Goal: Find specific page/section: Find specific page/section

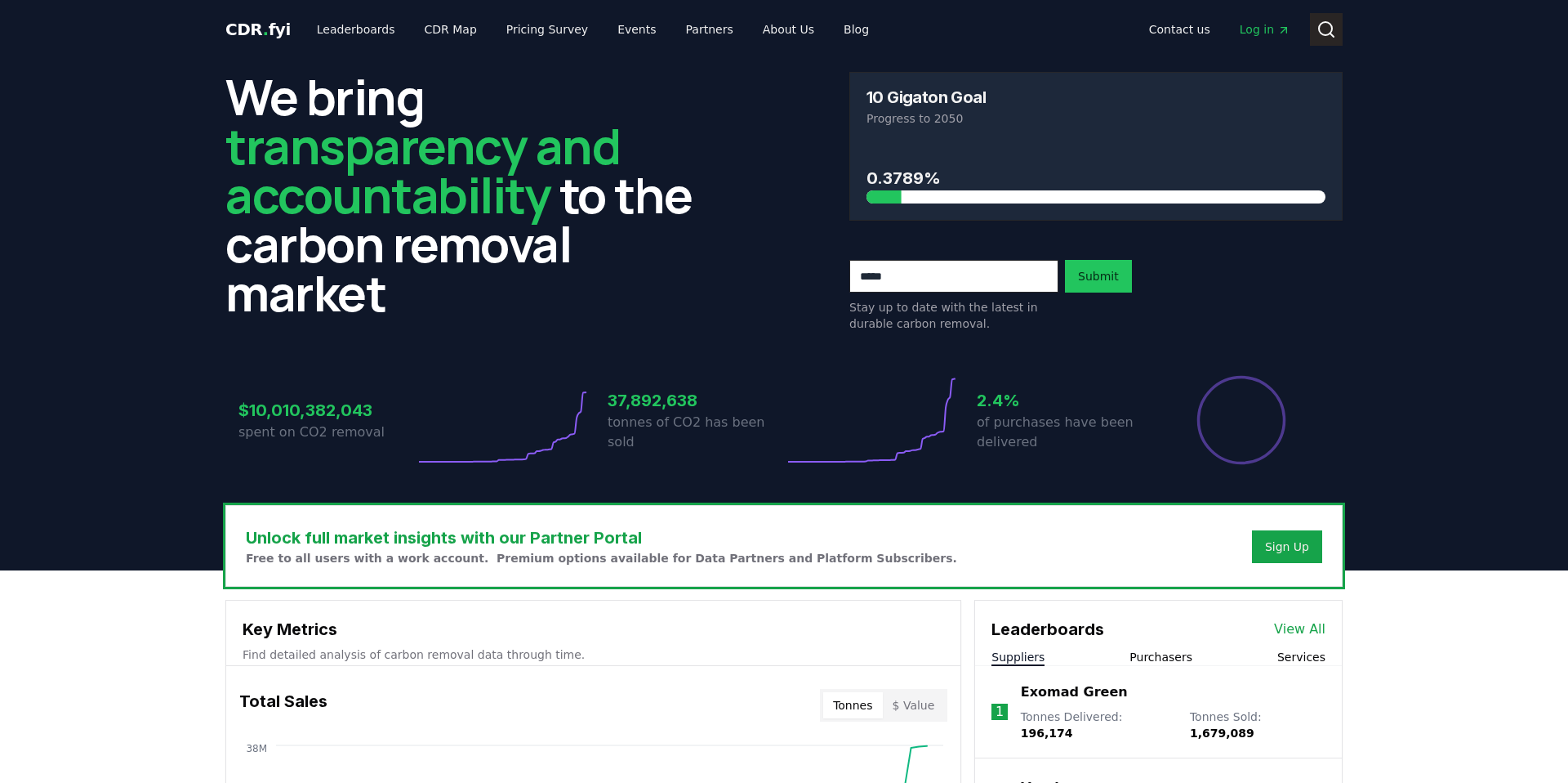
click at [1333, 22] on icon at bounding box center [1326, 30] width 20 height 20
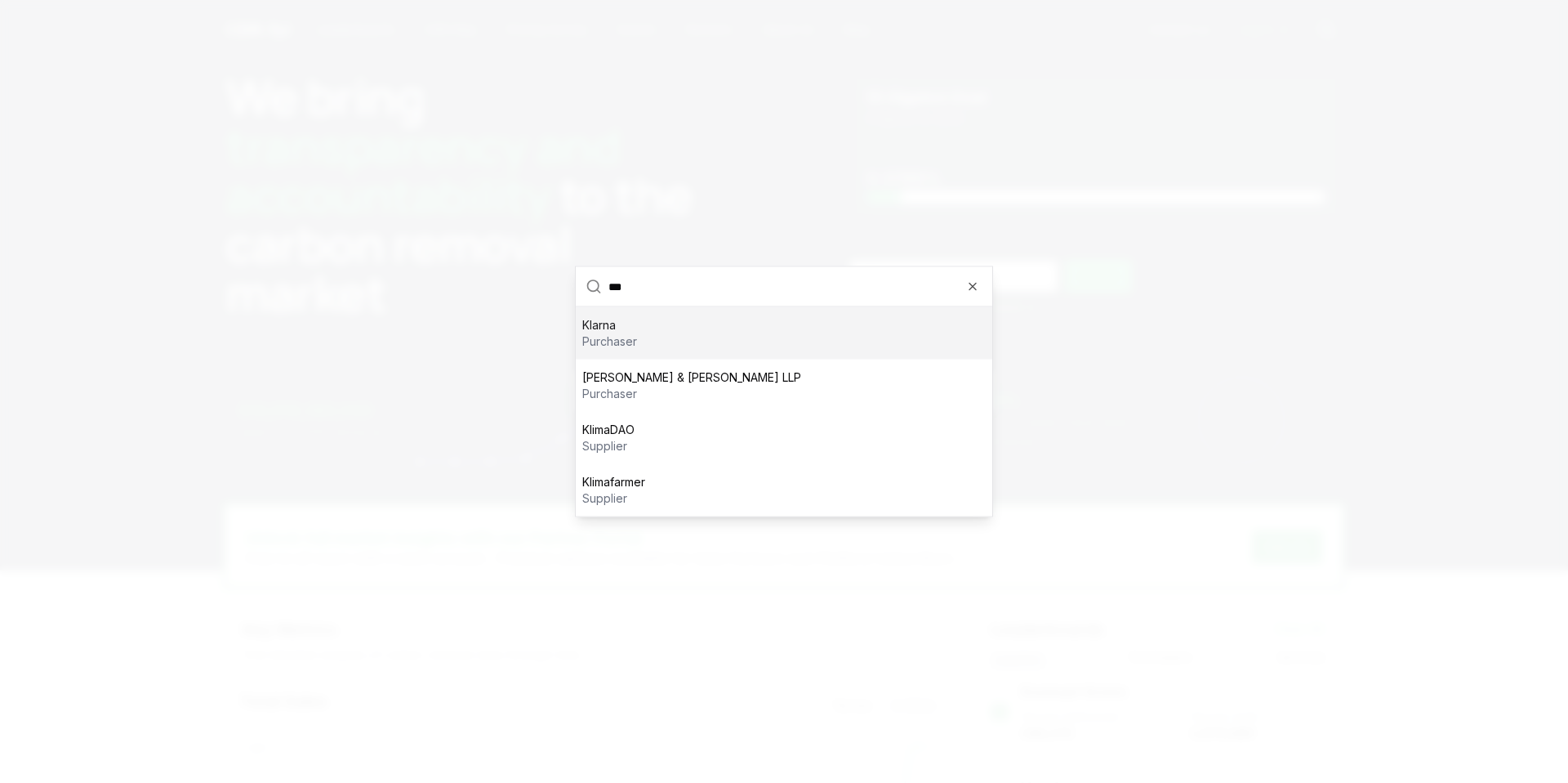
type input "***"
click at [862, 322] on div "Klarna purchaser" at bounding box center [784, 333] width 416 height 53
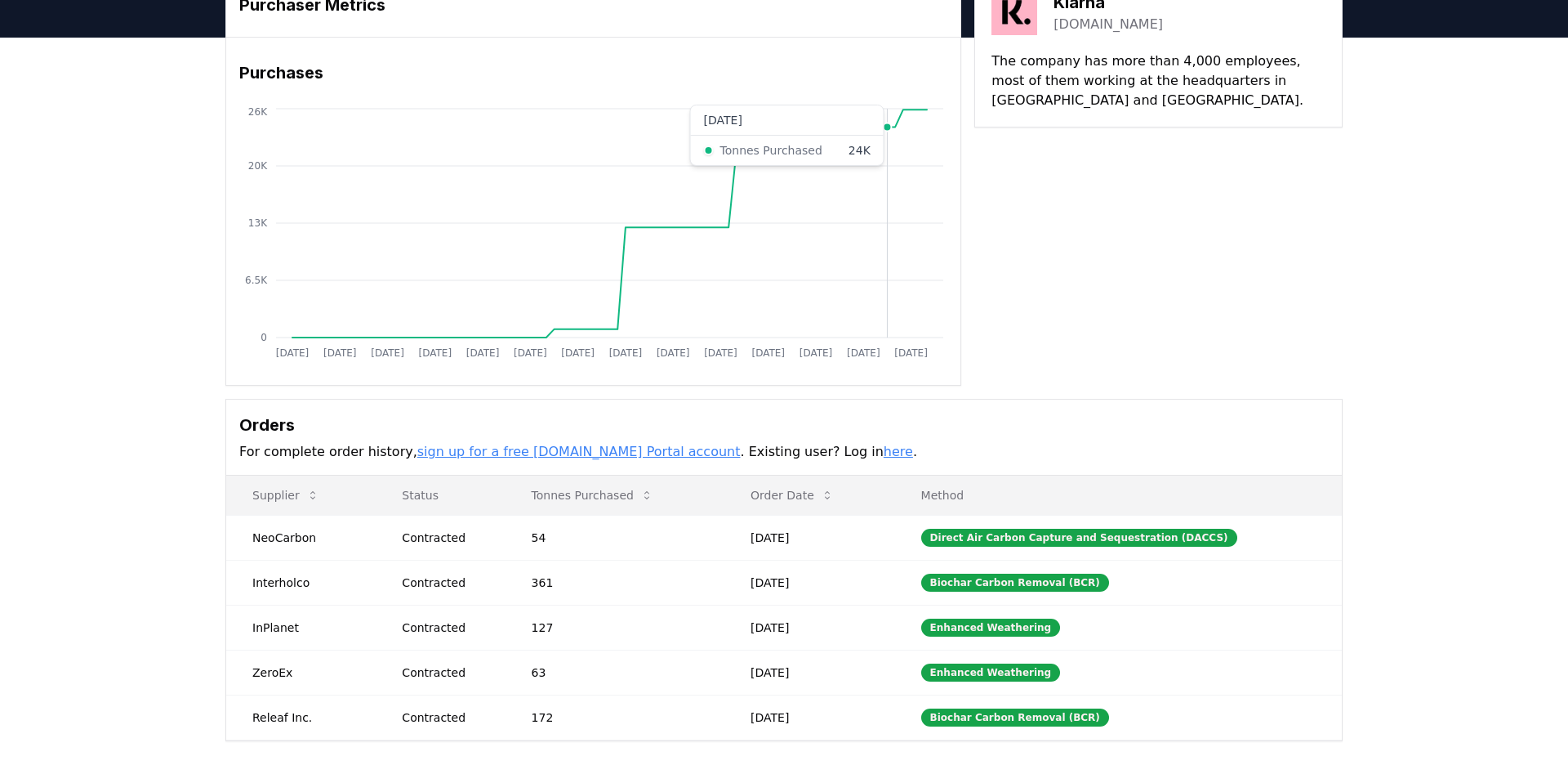
scroll to position [88, 0]
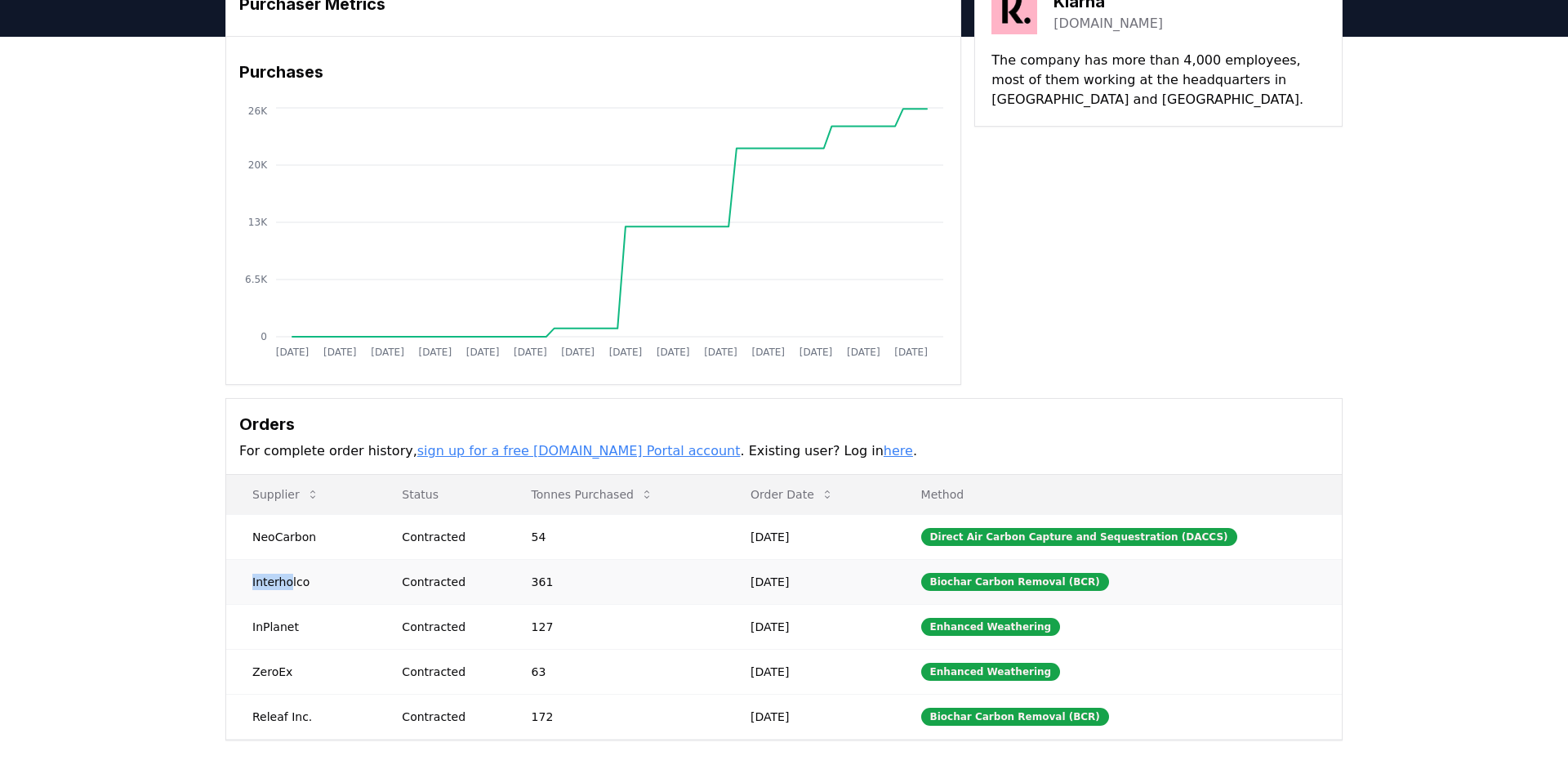
drag, startPoint x: 289, startPoint y: 578, endPoint x: 239, endPoint y: 578, distance: 50.0
click at [239, 578] on td "Interholco" at bounding box center [301, 581] width 150 height 45
drag, startPoint x: 310, startPoint y: 584, endPoint x: 247, endPoint y: 584, distance: 63.0
click at [247, 584] on td "Interholco" at bounding box center [301, 581] width 150 height 45
copy td "Interholco"
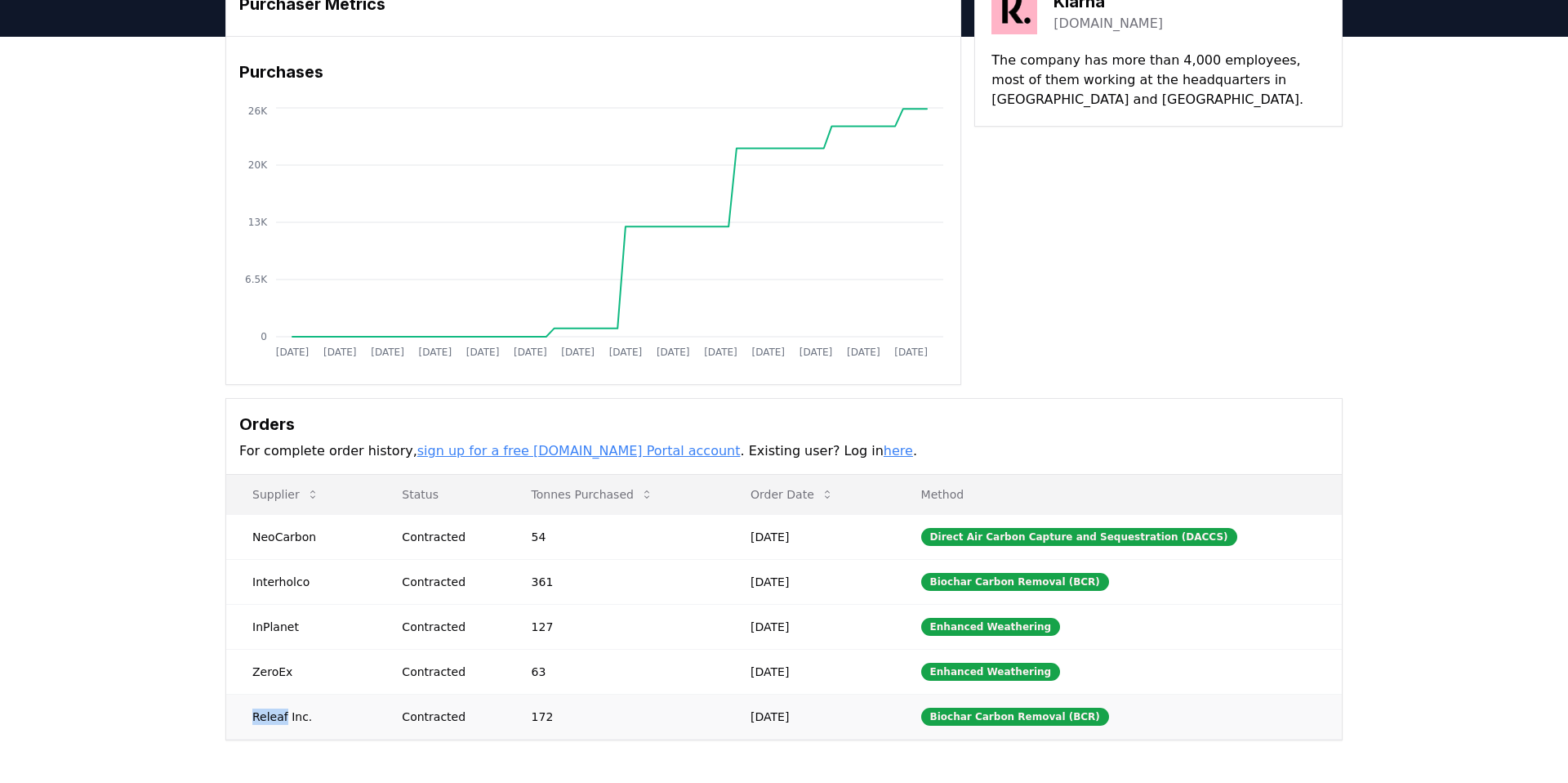
drag, startPoint x: 286, startPoint y: 717, endPoint x: 252, endPoint y: 717, distance: 34.0
click at [252, 717] on td "Releaf Inc." at bounding box center [301, 715] width 150 height 45
copy td "Releaf"
